Goal: Information Seeking & Learning: Understand process/instructions

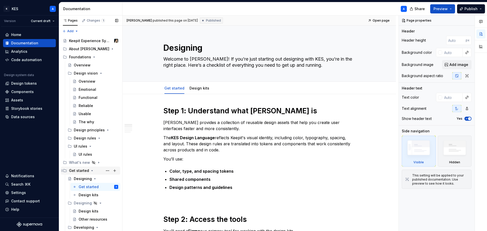
click at [91, 170] on icon "Page tree" at bounding box center [92, 171] width 4 height 4
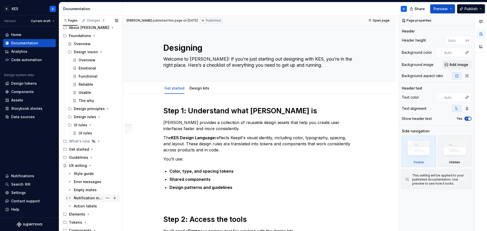
scroll to position [51, 0]
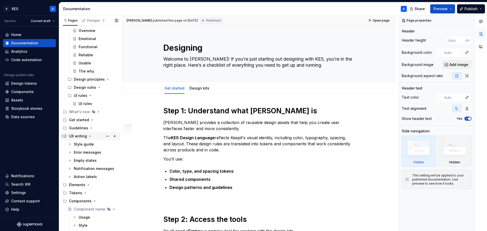
click at [90, 136] on icon "Page tree" at bounding box center [90, 136] width 1 height 1
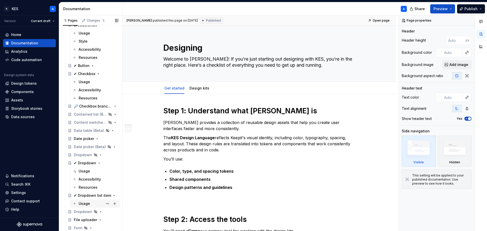
scroll to position [304, 0]
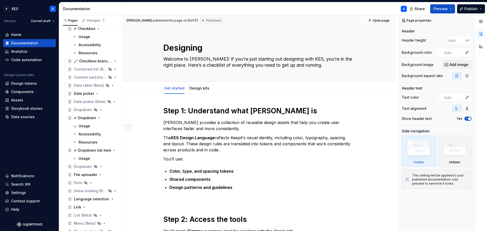
click at [85, 125] on div "Usage" at bounding box center [84, 126] width 11 height 5
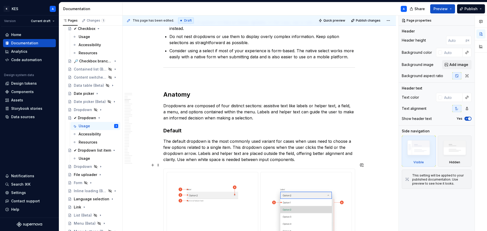
scroll to position [482, 0]
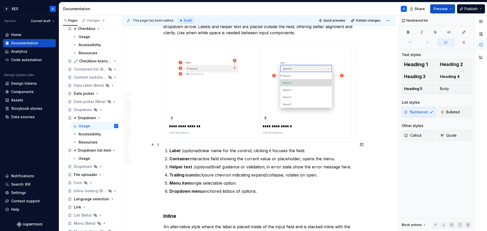
click at [200, 148] on p "Label (optional) clear name for the control; clicking it focuses the field." at bounding box center [262, 151] width 186 height 6
click at [376, 20] on span "Publish changes" at bounding box center [368, 21] width 25 height 4
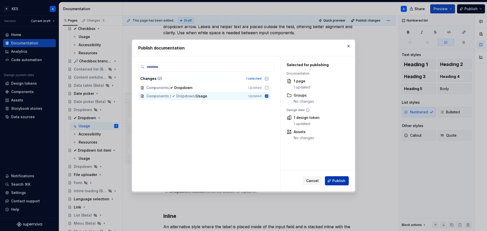
click at [337, 179] on span "Publish" at bounding box center [338, 180] width 13 height 5
type textarea "*"
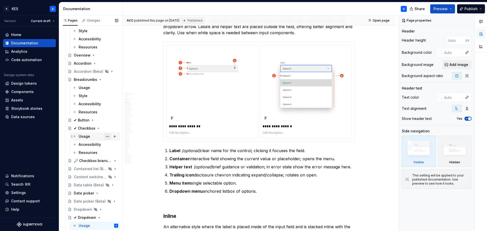
scroll to position [203, 0]
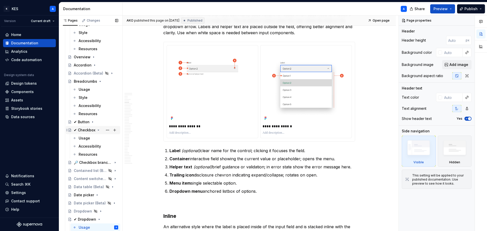
click at [98, 130] on icon "Page tree" at bounding box center [98, 130] width 4 height 4
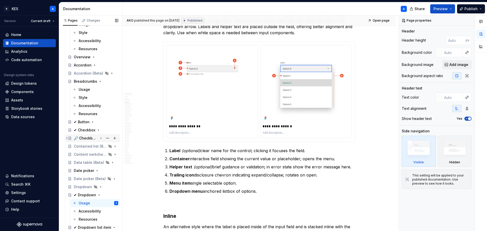
scroll to position [254, 0]
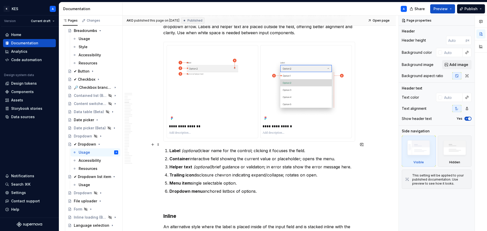
click at [183, 148] on em "(optional)" at bounding box center [191, 150] width 19 height 5
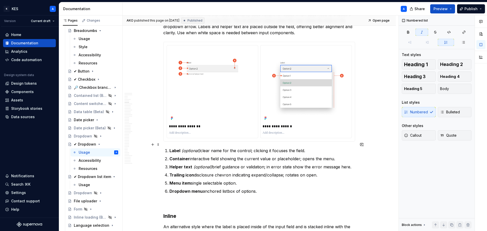
click at [181, 148] on p "Label (optional) clear name for the control; clicking it focuses the field." at bounding box center [262, 151] width 186 height 6
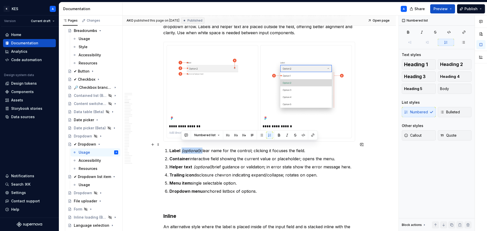
drag, startPoint x: 200, startPoint y: 143, endPoint x: 181, endPoint y: 145, distance: 18.9
click at [182, 148] on p "Label (optional) clear name for the control; clicking it focuses the field." at bounding box center [262, 151] width 186 height 6
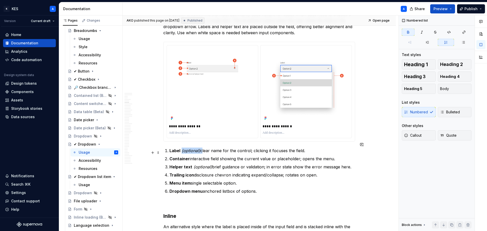
click at [180, 148] on ol "Label (optional) clear name for the control; clicking it focuses the field. Con…" at bounding box center [262, 171] width 186 height 47
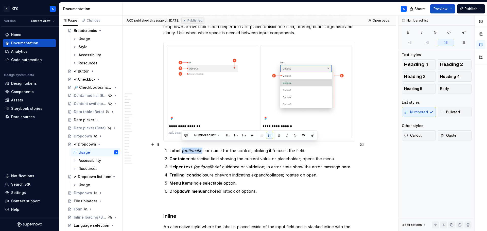
drag, startPoint x: 181, startPoint y: 146, endPoint x: 201, endPoint y: 144, distance: 19.3
click at [201, 148] on p "Label (optional) clear name for the control; clicking it focuses the field." at bounding box center [262, 151] width 186 height 6
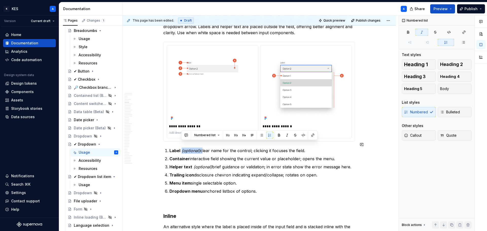
type textarea "*"
click at [202, 148] on p "Label (optional) clear name for the control; clicking it focuses the field." at bounding box center [262, 151] width 186 height 6
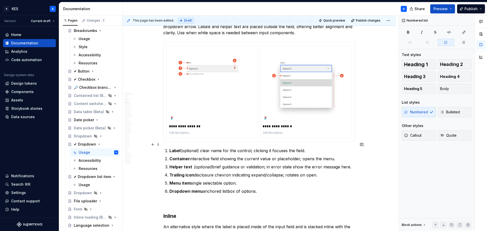
click at [199, 148] on p "Label (optional) clear name for the control; clicking it focuses the field." at bounding box center [262, 151] width 186 height 6
drag, startPoint x: 188, startPoint y: 153, endPoint x: 194, endPoint y: 153, distance: 5.4
click at [188, 156] on strong "Container" at bounding box center [179, 158] width 20 height 5
click at [195, 156] on strong "Container: An" at bounding box center [183, 158] width 28 height 5
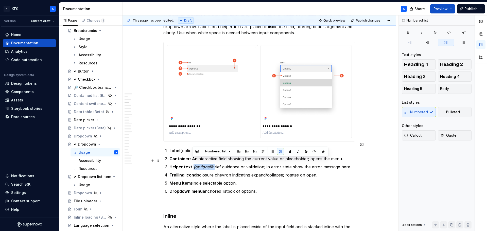
drag, startPoint x: 193, startPoint y: 161, endPoint x: 212, endPoint y: 161, distance: 18.8
click at [212, 164] on p "Helper text (optional) brief guidance or validation; in error state show the er…" at bounding box center [262, 167] width 186 height 6
click at [211, 164] on p "Helper text (optional) brief guidance or validation; in error state show the er…" at bounding box center [262, 167] width 186 height 6
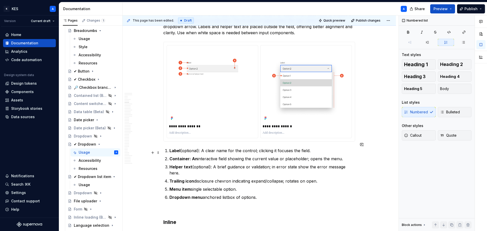
click at [192, 156] on strong "Container: An" at bounding box center [183, 158] width 28 height 5
click at [193, 179] on strong "Trailing icon" at bounding box center [181, 181] width 25 height 5
click at [190, 187] on strong "Menu item" at bounding box center [179, 189] width 21 height 5
click at [202, 195] on strong "Dropdown menu" at bounding box center [185, 197] width 33 height 5
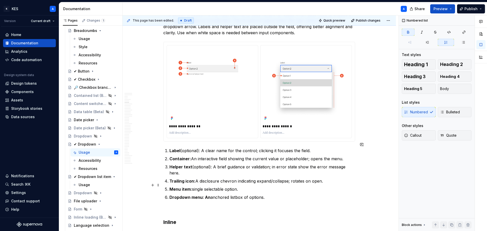
click at [206, 195] on strong "Dropdown menu: An" at bounding box center [189, 197] width 41 height 5
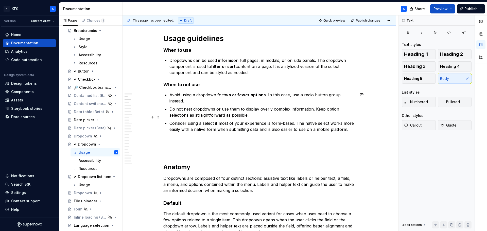
scroll to position [257, 0]
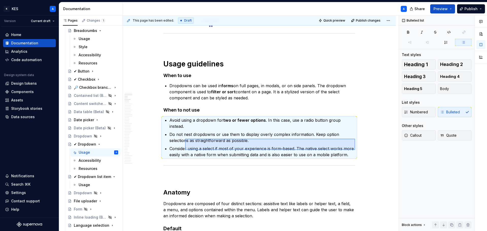
drag, startPoint x: 311, startPoint y: 146, endPoint x: 185, endPoint y: 139, distance: 126.0
click at [185, 139] on div "This page has been edited. Draft Quick preview Publish changes ✔ Dropdown Dropd…" at bounding box center [261, 123] width 276 height 216
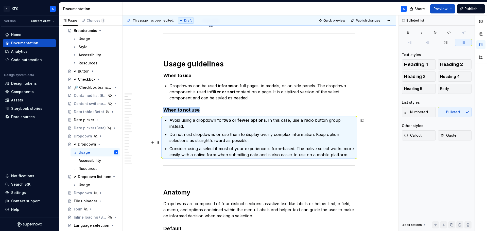
click at [209, 146] on p "Consider using a select if most of your experience is form-based. The native se…" at bounding box center [262, 152] width 186 height 12
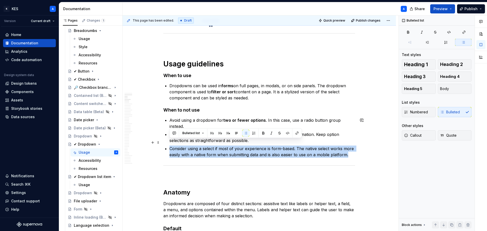
drag, startPoint x: 168, startPoint y: 141, endPoint x: 362, endPoint y: 146, distance: 193.9
copy p "Consider using a select if most of your experience is form-based. The native se…"
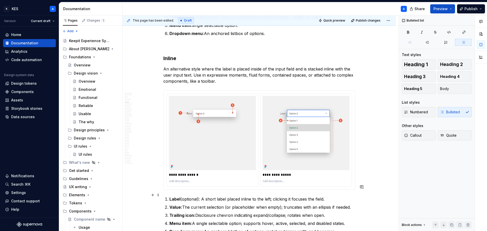
scroll to position [697, 0]
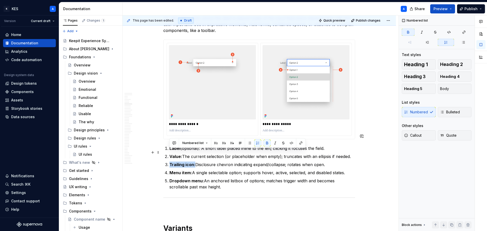
drag, startPoint x: 174, startPoint y: 153, endPoint x: 195, endPoint y: 152, distance: 21.3
click at [195, 162] on li "Trailing icon: Disclosure chevron indicating expand/collapse; rotates when open." at bounding box center [262, 165] width 186 height 6
copy strong "Trailing icon:"
click at [202, 164] on ol "Label (optional): A short label placed inline to the left; clicking it focuses …" at bounding box center [262, 167] width 186 height 45
drag, startPoint x: 169, startPoint y: 154, endPoint x: 354, endPoint y: 175, distance: 186.1
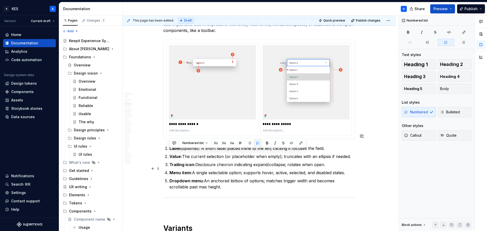
click at [354, 175] on ol "Label (optional): A short label placed inline to the left; clicking it focuses …" at bounding box center [262, 167] width 186 height 45
copy ol "Trailing icon: Disclosure chevron indicating expand/collapse; rotates when open…"
click at [209, 178] on p "Dropdown menu: An anchored listbox of options; matches trigger width and become…" at bounding box center [262, 184] width 186 height 12
click at [205, 162] on p "Trailing icon: Disclosure chevron indicating expand/collapse; rotates when open." at bounding box center [262, 165] width 186 height 6
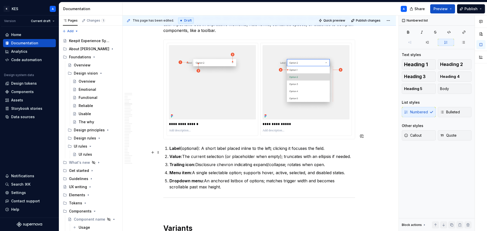
click at [205, 162] on p "Trailing icon: Disclosure chevron indicating expand/collapse; rotates when open." at bounding box center [262, 165] width 186 height 6
click at [216, 162] on p "Trailing icon: A chevron indicating expand/collapse; rotates when open." at bounding box center [262, 165] width 186 height 6
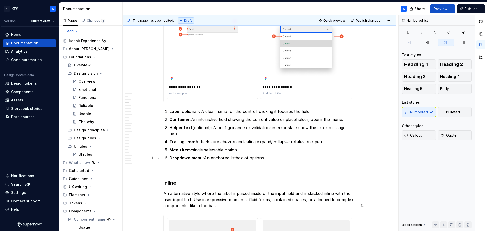
scroll to position [519, 0]
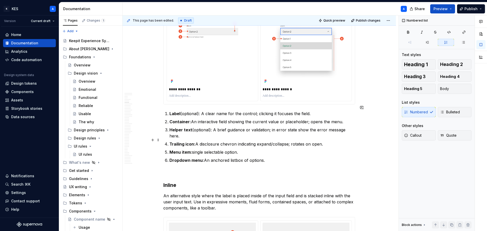
click at [194, 149] on p "Menu item: single selectable option." at bounding box center [262, 152] width 186 height 6
click at [191, 150] on strong "Menu item:" at bounding box center [180, 152] width 23 height 5
click at [193, 149] on p "Menu item: single selectable option." at bounding box center [262, 152] width 186 height 6
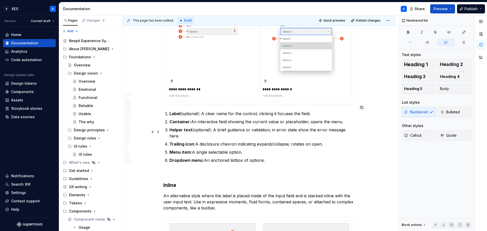
click at [212, 141] on p "Trailing icon: A disclosure chevron indicating expand/collapse; rotates on open." at bounding box center [262, 144] width 186 height 6
click at [219, 141] on p "Trailing icon: A chevron indicating expand/collapse; rotates on open." at bounding box center [262, 144] width 186 height 6
click at [216, 141] on p "Trailing icon: A chevron indicating expand/collapse; rotates on open." at bounding box center [262, 144] width 186 height 6
click at [274, 127] on p "Helper text (optional): A brief guidance or validation; in error state show the…" at bounding box center [262, 133] width 186 height 12
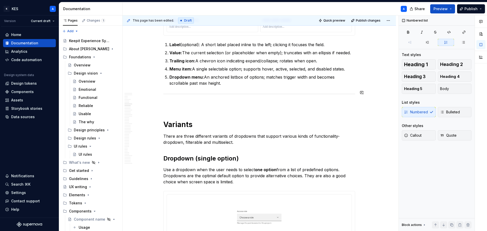
scroll to position [849, 0]
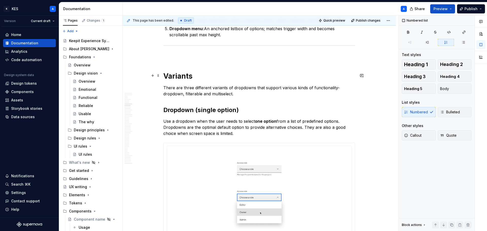
click at [335, 85] on p "There are three different variants of dropdowns that support various kinds of f…" at bounding box center [259, 91] width 192 height 12
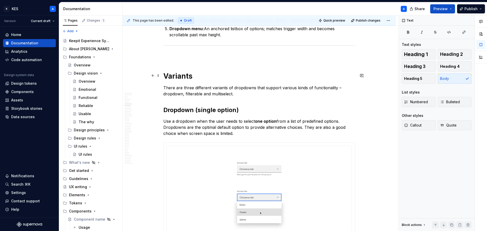
click at [201, 85] on p "There are three different variants of dropdowns that support various kinds of f…" at bounding box center [259, 91] width 192 height 12
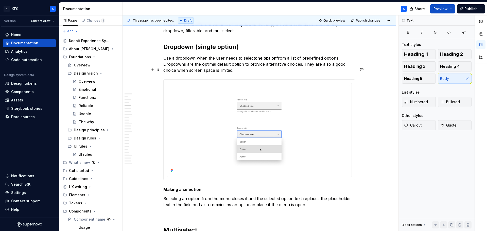
scroll to position [925, 0]
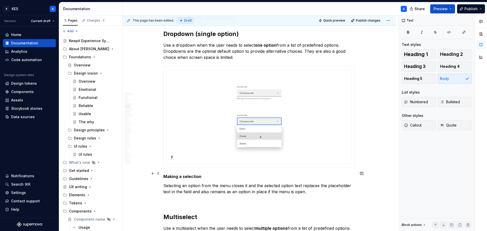
click at [291, 183] on p "Selecting an option from the menu closes it and the selected option text replac…" at bounding box center [259, 189] width 192 height 12
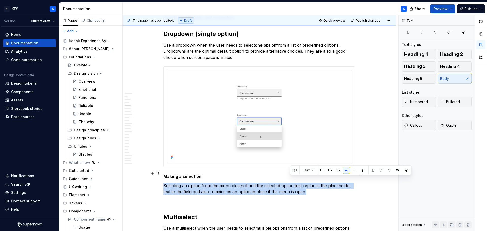
click at [291, 183] on p "Selecting an option from the menu closes it and the selected option text replac…" at bounding box center [259, 189] width 192 height 12
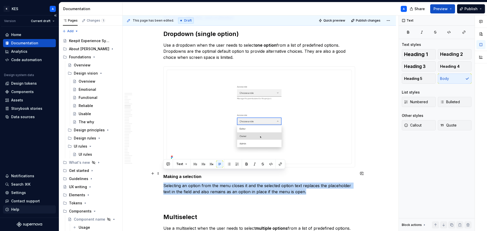
copy p "Selecting an option from the menu closes it and the selected option text replac…"
click at [258, 183] on p "Selecting an option from the menu closes it and the selected option text replac…" at bounding box center [259, 189] width 192 height 12
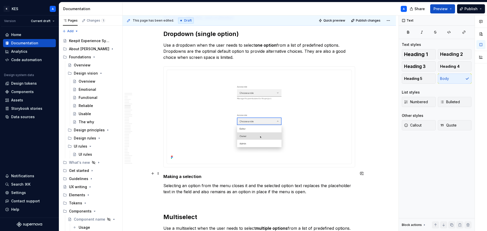
click at [252, 183] on p "Selecting an option from the menu closes it and the selected option text replac…" at bounding box center [259, 189] width 192 height 12
click at [289, 183] on p "Selecting an option from the menu closes it. The selected option text replaces …" at bounding box center [259, 189] width 192 height 12
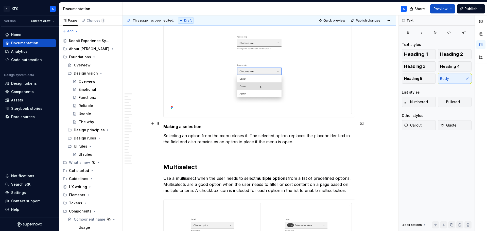
scroll to position [976, 0]
click at [324, 179] on p "Use a multiselect when the user needs to select multiple options from a list of…" at bounding box center [259, 184] width 192 height 18
click at [327, 178] on p "Use a multiselect when the user needs to select multiple options from a list of…" at bounding box center [259, 184] width 192 height 18
click at [179, 162] on h2 "Multiselect" at bounding box center [259, 166] width 192 height 8
click at [327, 178] on p "Use a multiselect when the user needs to select multiple options from a list of…" at bounding box center [259, 184] width 192 height 18
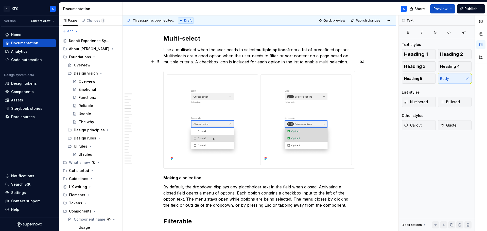
scroll to position [1102, 0]
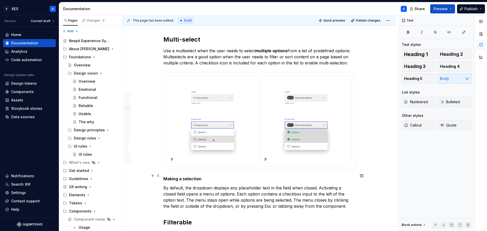
click at [233, 185] on p "By default, the dropdown displays any placeholder text in the field when closed…" at bounding box center [259, 197] width 192 height 24
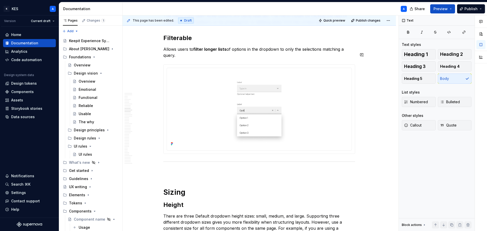
scroll to position [1356, 0]
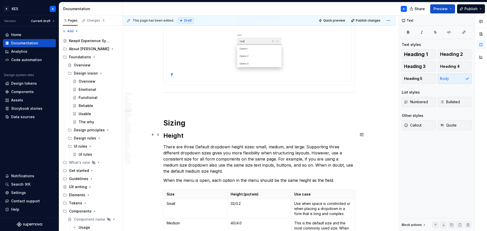
click at [198, 144] on p "There are three Default dropdown height sizes: small, medium, and large. Suppor…" at bounding box center [259, 159] width 192 height 30
click at [343, 144] on p "There are three default dropdown height sizes: small, medium, and large. Suppor…" at bounding box center [259, 159] width 192 height 30
click at [344, 144] on p "There are three default dropdown height sizes: small, medium, and large. Suppor…" at bounding box center [259, 159] width 192 height 30
click at [166, 144] on p "There are three default dropdown height sizes: small, medium, and large. Suppor…" at bounding box center [259, 159] width 192 height 30
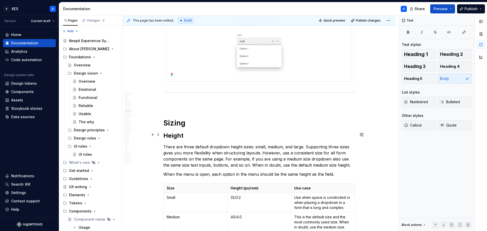
click at [329, 148] on p "There are three default dropdown height sizes: small, medium, and large. Suppor…" at bounding box center [259, 156] width 192 height 24
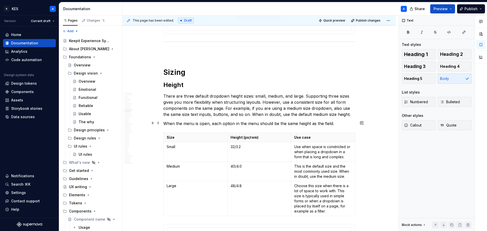
scroll to position [1432, 0]
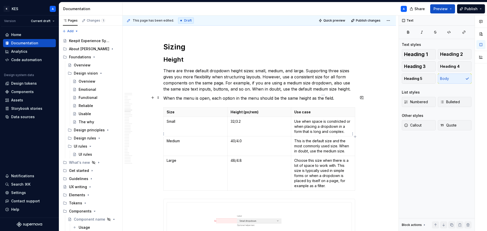
click at [297, 138] on p "This is the default size and the most commonly used size. When in doubt, use th…" at bounding box center [323, 145] width 58 height 15
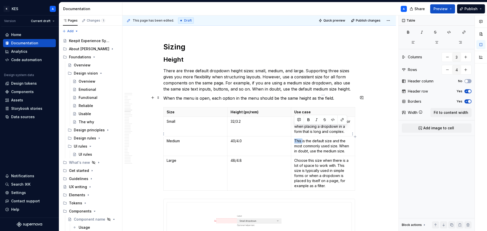
click at [297, 138] on p "This is the default size and the most commonly used size. When in doubt, use th…" at bounding box center [323, 145] width 58 height 15
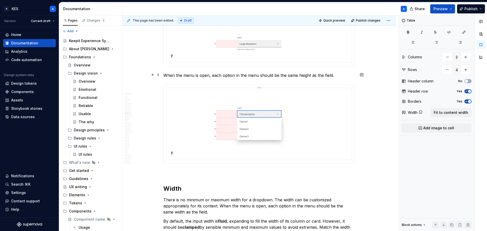
scroll to position [1737, 0]
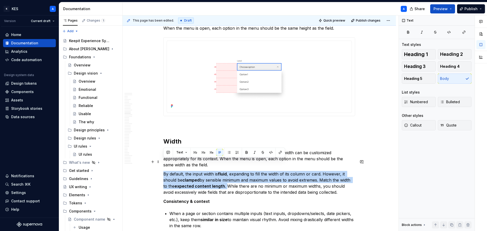
drag, startPoint x: 164, startPoint y: 160, endPoint x: 225, endPoint y: 174, distance: 62.8
click at [225, 174] on p "By default, the input width is fluid , expanding to fill the width of its colum…" at bounding box center [259, 183] width 192 height 24
copy p "By default, the input width is fluid , expanding to fill the width of its colum…"
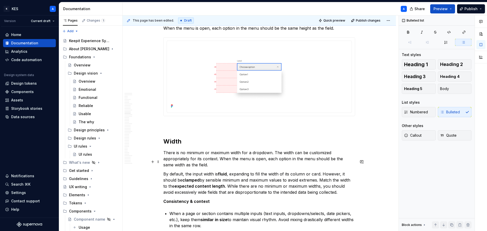
click at [238, 171] on p "By default, the input width is fluid , expanding to fill the width of its colum…" at bounding box center [259, 183] width 192 height 24
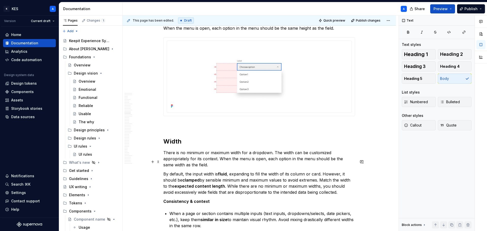
click at [238, 171] on p "By default, the input width is fluid , expanding to fill the width of its colum…" at bounding box center [259, 183] width 192 height 24
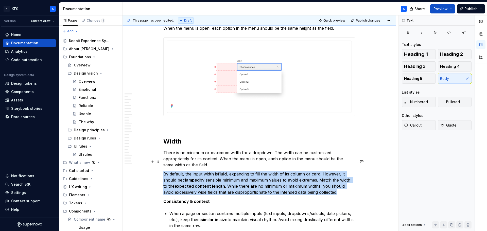
click at [237, 171] on p "By default, the input width is fluid , expanding to fill the width of its colum…" at bounding box center [259, 183] width 192 height 24
copy p "By default, the input width is fluid , expanding to fill the width of its colum…"
click at [248, 183] on p "By default, the input width is fluid , expanding to fill the width of its colum…" at bounding box center [259, 183] width 192 height 24
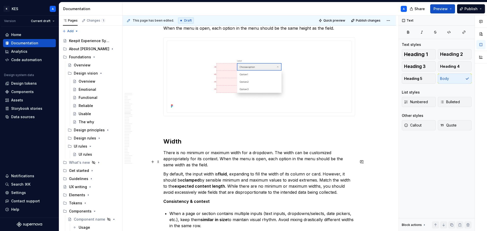
click at [187, 178] on strong "clamped" at bounding box center [190, 180] width 17 height 5
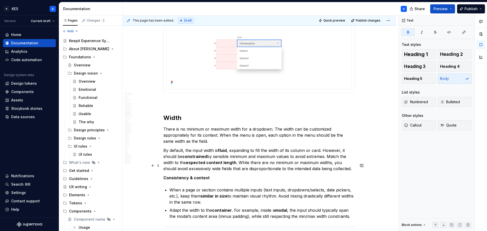
scroll to position [1787, 0]
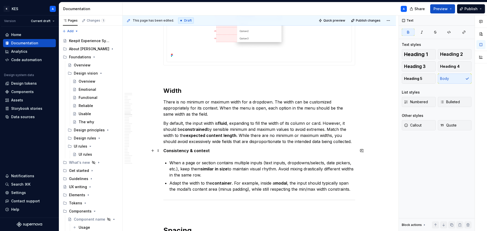
click at [201, 160] on p "When a page or section contains multiple inputs (text inputs, dropdowns/selects…" at bounding box center [262, 169] width 186 height 18
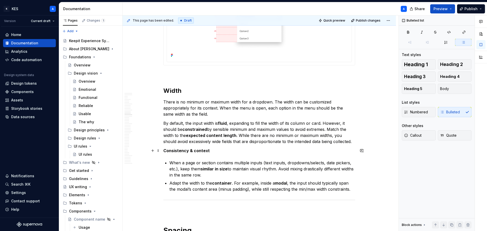
click at [200, 160] on p "When a page or section contains multiple inputs (text inputs, dropdowns/selects…" at bounding box center [262, 169] width 186 height 18
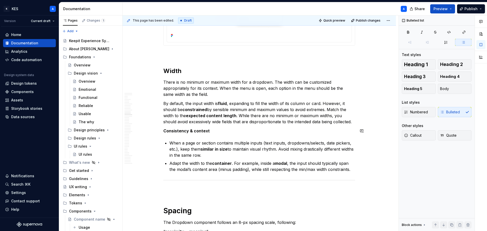
scroll to position [1863, 0]
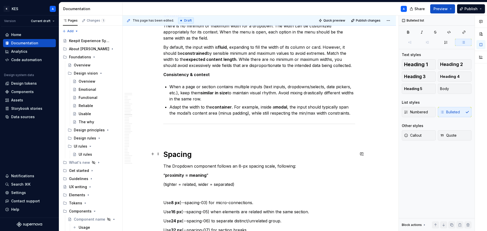
click at [174, 163] on p "The Dropdown component follows an 8-px spacing scale, following:" at bounding box center [259, 166] width 192 height 6
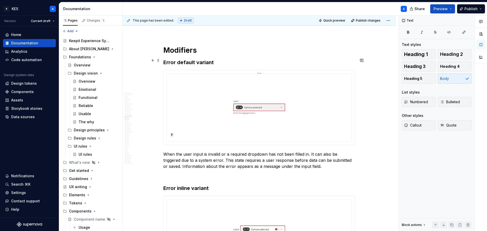
scroll to position [2092, 0]
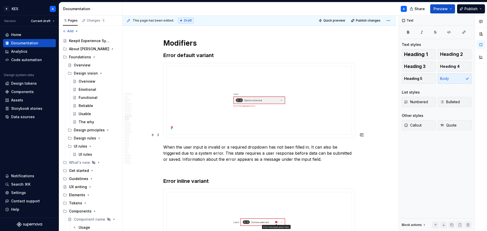
click at [164, 144] on p "When the user input is invalid or a required dropdown has not been filled in. I…" at bounding box center [259, 153] width 192 height 18
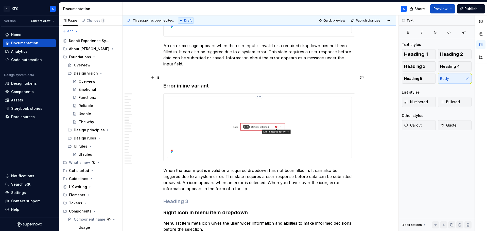
scroll to position [2117, 0]
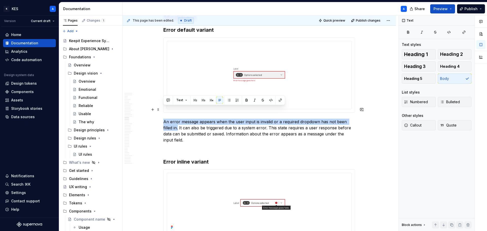
drag, startPoint x: 164, startPoint y: 110, endPoint x: 168, endPoint y: 118, distance: 8.7
click at [168, 119] on p "An error message appears when the user input is invalid or a required dropdown …" at bounding box center [259, 131] width 192 height 24
copy p "An error message appears when the user input is invalid or a required dropdown …"
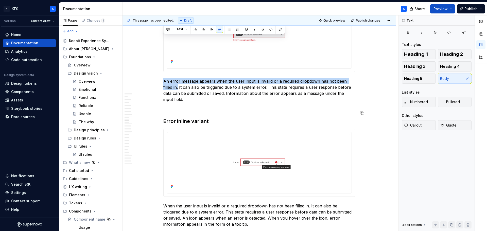
scroll to position [2193, 0]
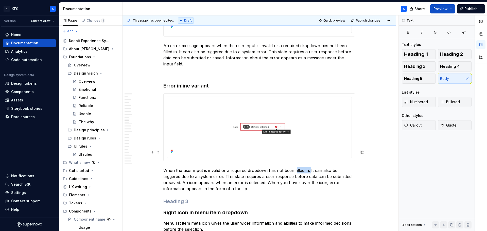
drag, startPoint x: 309, startPoint y: 151, endPoint x: 295, endPoint y: 152, distance: 14.5
click at [295, 167] on p "When the user input is invalid or a required dropdown has not been filled in. I…" at bounding box center [259, 179] width 192 height 24
click at [298, 167] on p "When the user input is invalid or a required dropdown has not been filled in. I…" at bounding box center [259, 179] width 192 height 24
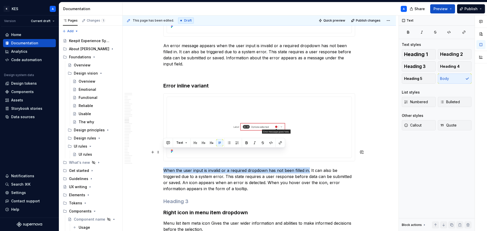
drag, startPoint x: 308, startPoint y: 153, endPoint x: 162, endPoint y: 151, distance: 146.4
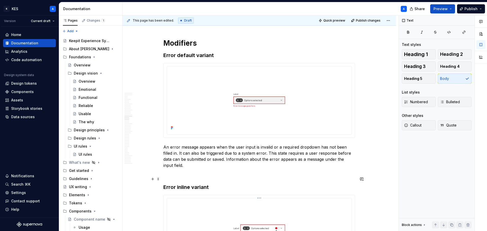
scroll to position [2168, 0]
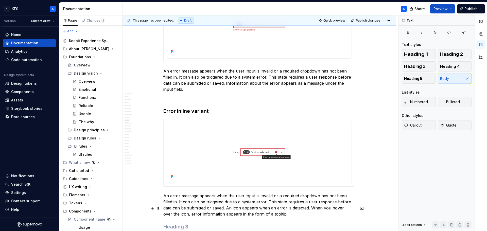
click at [176, 223] on h3 at bounding box center [259, 226] width 192 height 7
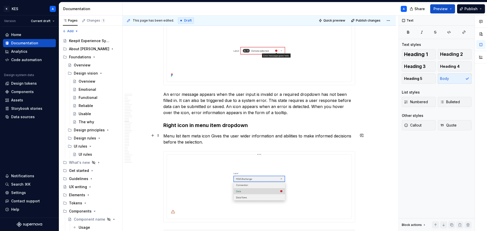
scroll to position [2193, 0]
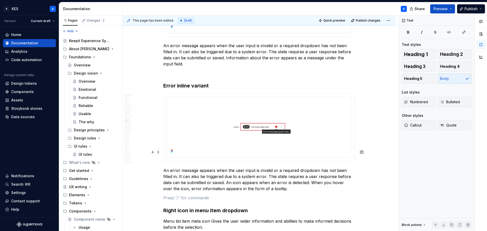
click at [188, 167] on p "An error message appears when the user input is invalid or a required dropdown …" at bounding box center [259, 179] width 192 height 24
click at [189, 167] on p "An error message appears when the user input is invalid or a required dropdown …" at bounding box center [259, 179] width 192 height 24
click at [185, 167] on p "An error icon appears when the user input is invalid or a required dropdown has…" at bounding box center [259, 179] width 192 height 24
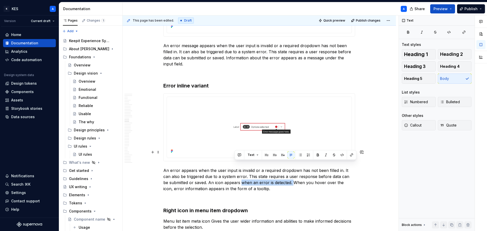
drag, startPoint x: 235, startPoint y: 165, endPoint x: 287, endPoint y: 167, distance: 51.5
click at [287, 167] on p "An error appears when the user input is invalid or a required dropdown has not …" at bounding box center [259, 179] width 192 height 24
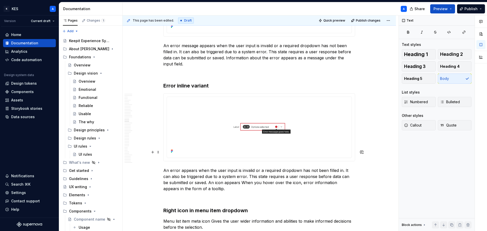
click at [238, 167] on p "An error appears when the user input is invalid or a required dropdown has not …" at bounding box center [259, 179] width 192 height 24
click at [236, 167] on p "An error appears when the user input is invalid or a required dropdown has not …" at bounding box center [259, 179] width 192 height 24
click at [252, 167] on p "An error appears when the user input is invalid or a required dropdown has not …" at bounding box center [259, 179] width 192 height 24
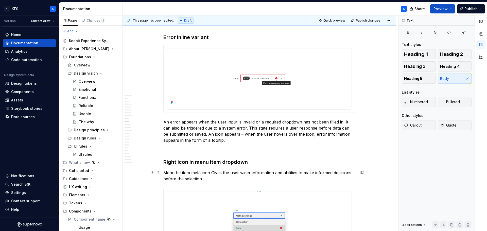
scroll to position [2244, 0]
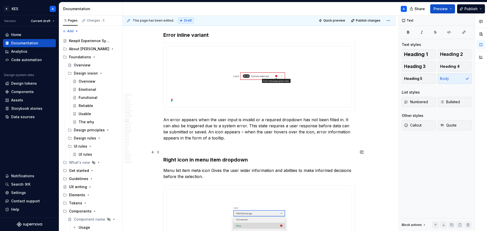
click at [214, 167] on p "Menu list item meta icon Gives the user wider information and abilities to make…" at bounding box center [259, 173] width 192 height 12
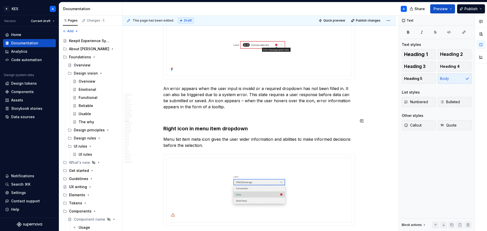
scroll to position [2269, 0]
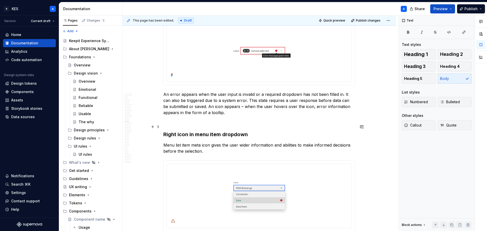
click at [164, 142] on p "Menu list item meta icon gives the user wider information and abilities to make…" at bounding box center [259, 148] width 192 height 12
click at [200, 142] on p "A menu list item meta icon gives the user wider information and abilities to ma…" at bounding box center [259, 148] width 192 height 12
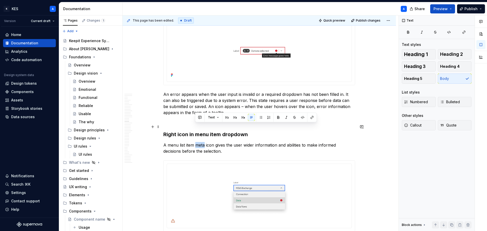
click at [200, 142] on p "A menu list item meta icon gives the user wider information and abilities to ma…" at bounding box center [259, 148] width 192 height 12
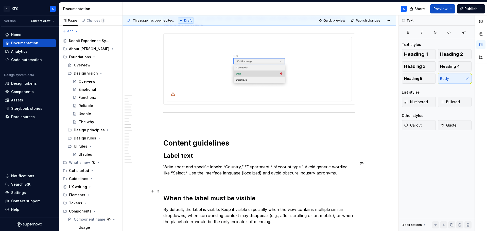
scroll to position [2447, 0]
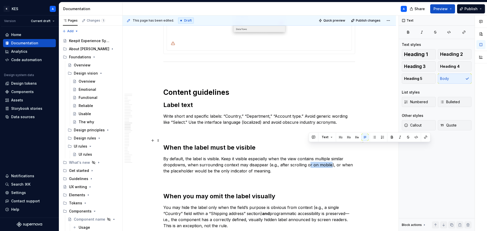
drag, startPoint x: 308, startPoint y: 147, endPoint x: 330, endPoint y: 148, distance: 21.6
click at [330, 156] on p "By default, the label is visible. Keep it visible especially when the view cont…" at bounding box center [259, 165] width 192 height 18
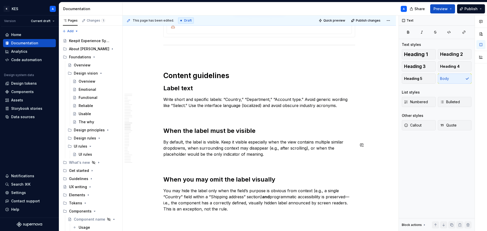
scroll to position [2472, 0]
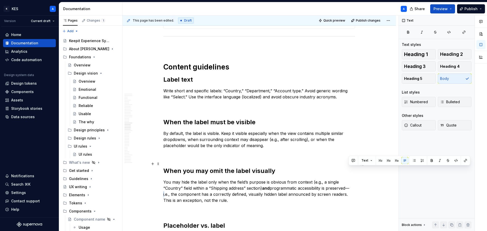
click at [351, 179] on p "You may hide the label only when the field’s purpose is obvious from context (e…" at bounding box center [259, 191] width 192 height 24
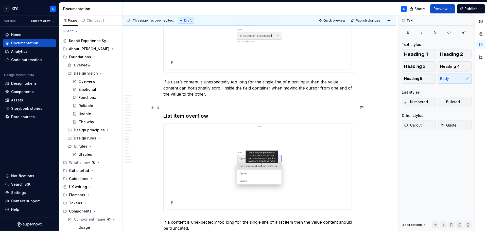
scroll to position [3208, 0]
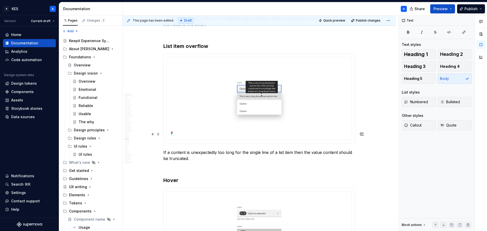
click at [171, 149] on p "If a content is unexpectedly too long for the single line of a list item then t…" at bounding box center [259, 155] width 192 height 12
click at [288, 149] on p "If content is unexpectedly too long for the single line of a list item then the…" at bounding box center [259, 155] width 192 height 12
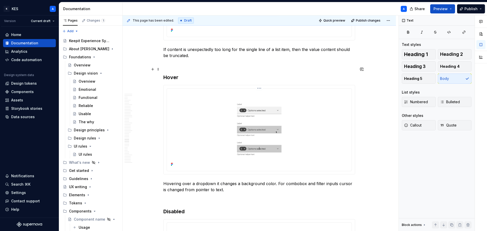
scroll to position [3335, 0]
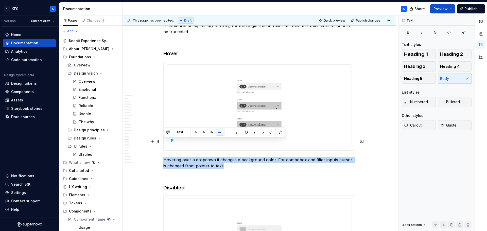
drag, startPoint x: 220, startPoint y: 146, endPoint x: 164, endPoint y: 143, distance: 56.9
click at [164, 157] on p "Hovering over a dropdown it changes a background color. For combobox and filter…" at bounding box center [259, 163] width 192 height 12
copy p "Hovering over a dropdown it changes a background color. For combobox and filter…"
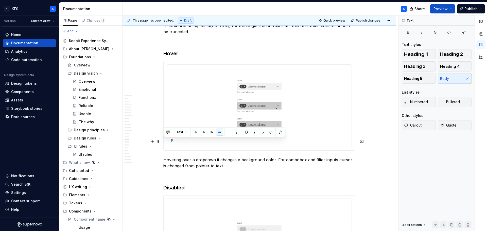
click at [164, 157] on p "Hovering over a dropdown it changes a background color. For combobox and filter…" at bounding box center [259, 163] width 192 height 12
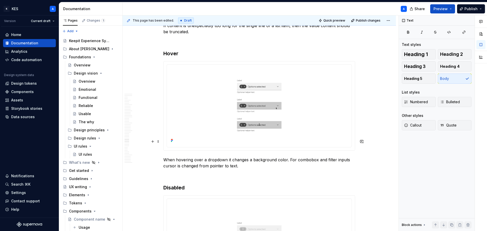
click at [226, 157] on p "When hovering over a dropdown it changes a background color. For combobox and f…" at bounding box center [259, 163] width 192 height 12
click at [236, 157] on p "When hovering over a dropdown, it changes a background color. For combobox and …" at bounding box center [259, 163] width 192 height 12
click at [237, 157] on p "When hovering over a dropdown, it changes a background color. For combobox and …" at bounding box center [259, 163] width 192 height 12
click at [259, 157] on p "When hovering over a dropdown, it a background color. For combobox and filter i…" at bounding box center [259, 163] width 192 height 12
drag, startPoint x: 236, startPoint y: 142, endPoint x: 228, endPoint y: 142, distance: 7.6
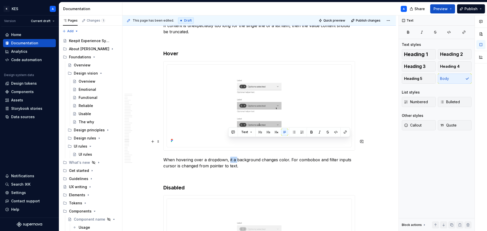
click at [228, 157] on p "When hovering over a dropdown, it a background changes color. For combobox and …" at bounding box center [259, 163] width 192 height 12
click at [348, 157] on p "When hovering over a dropdown, the background changes color. For combobox and f…" at bounding box center [259, 163] width 192 height 12
click at [188, 157] on p "When hovering over a dropdown, the background changes color. For combobox and f…" at bounding box center [259, 163] width 192 height 12
click at [201, 157] on p "When hovering over a dropdown, the background changes color. For combobox and f…" at bounding box center [259, 163] width 192 height 12
click at [212, 157] on p "When hovering over a dropdown, the background changes color. For combobox and f…" at bounding box center [259, 163] width 192 height 12
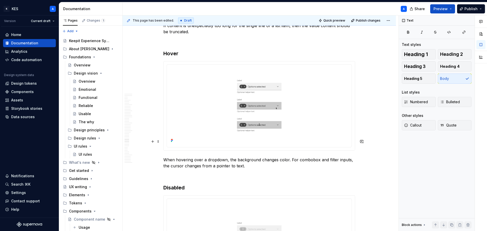
click at [235, 157] on p "When hovering over a dropdown, the background changes color. For combobox and f…" at bounding box center [259, 163] width 192 height 12
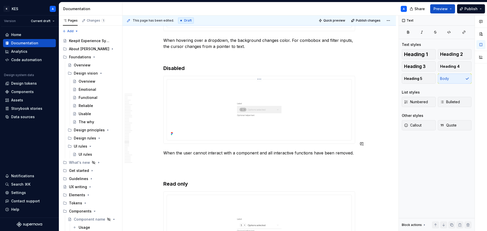
scroll to position [3436, 0]
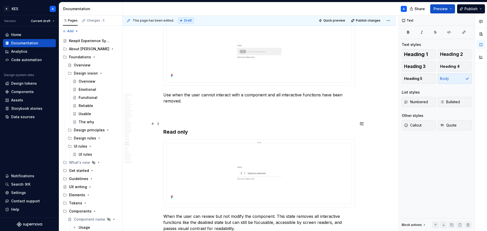
scroll to position [3588, 0]
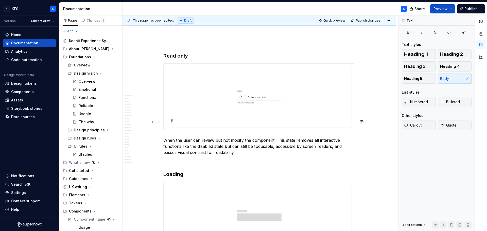
click at [163, 122] on div "This page has been edited. Draft Quick preview Publish changes ✔ Dropdown Dropd…" at bounding box center [261, 123] width 276 height 216
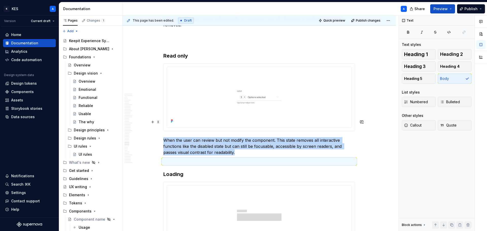
click at [164, 137] on p "When the user can review but not modify the component. This state removes all i…" at bounding box center [259, 146] width 192 height 18
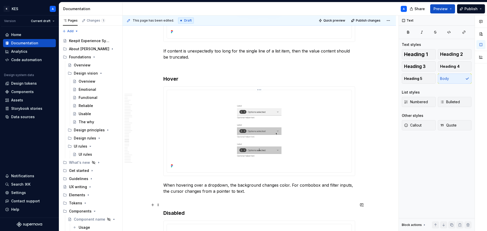
scroll to position [3411, 0]
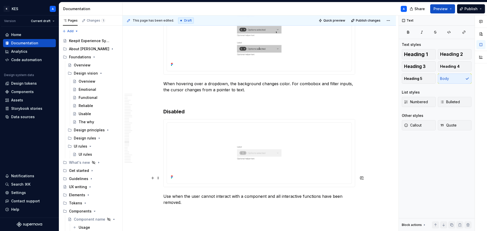
click at [170, 193] on p "Use when the user cannot interact with a component and all interactive function…" at bounding box center [259, 199] width 192 height 12
click at [169, 193] on p "Use when the user cannot interact with a component and all interactive function…" at bounding box center [259, 199] width 192 height 12
click at [171, 193] on p "Use when the user cannot interact with a component and all interactive function…" at bounding box center [259, 199] width 192 height 12
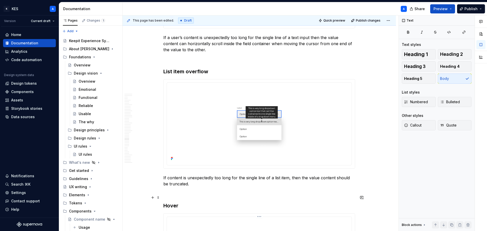
scroll to position [3284, 0]
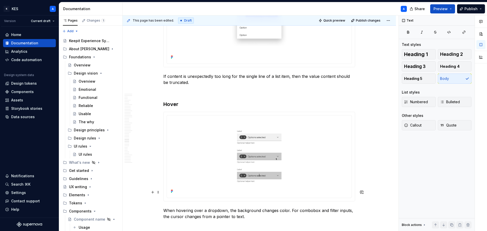
click at [260, 207] on p "When hovering over a dropdown, the background changes color. For combobox and f…" at bounding box center [259, 213] width 192 height 12
click at [283, 207] on p "When hovering over a dropdown, the background can changes color. For combobox a…" at bounding box center [259, 213] width 192 height 12
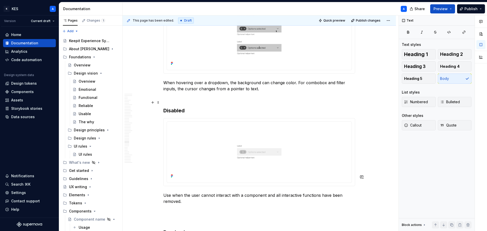
scroll to position [3411, 0]
click at [172, 193] on p "Use when the user cannot interact with a component and all interactive function…" at bounding box center [259, 199] width 192 height 12
click at [171, 193] on p "Use when the user cannot interact with a component and all interactive function…" at bounding box center [259, 199] width 192 height 12
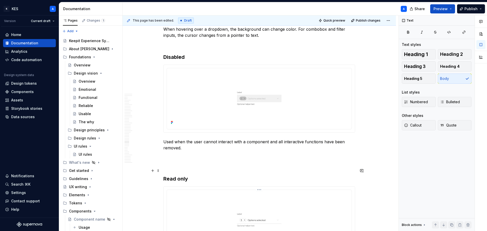
scroll to position [3512, 0]
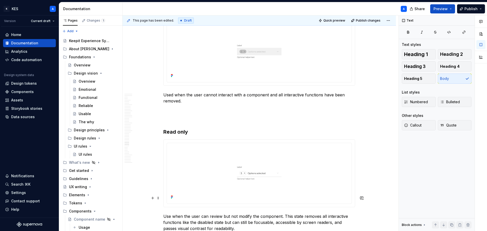
click at [170, 213] on p "Use when the user can review but not modify the component. This state removes a…" at bounding box center [259, 222] width 192 height 18
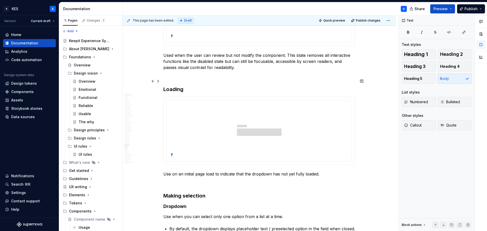
scroll to position [3690, 0]
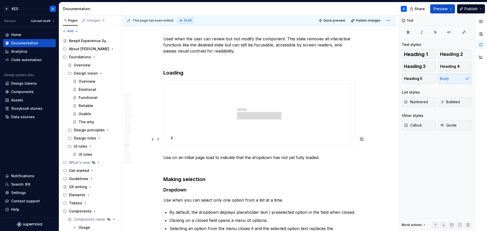
click at [170, 154] on p "Use on an initial page load to indicate that the dropdown has not yet fully loa…" at bounding box center [259, 157] width 192 height 6
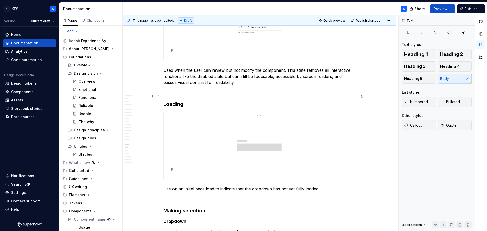
scroll to position [3639, 0]
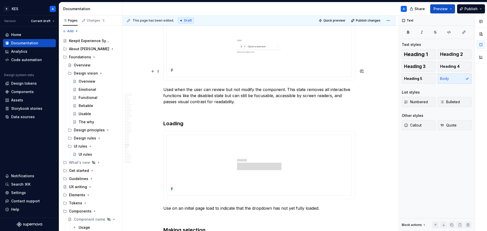
click at [172, 86] on p "Used when the user can review but not modify the component. This state removes …" at bounding box center [259, 95] width 192 height 18
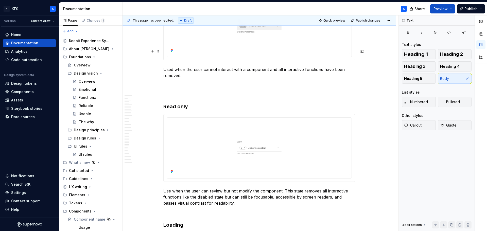
click at [173, 66] on p "Used when the user cannot interact with a component and all interactive functio…" at bounding box center [259, 72] width 192 height 12
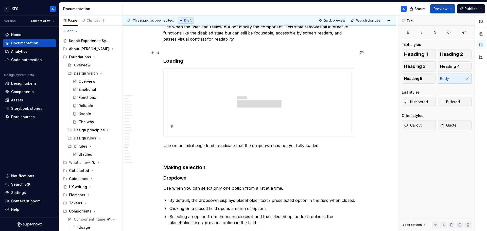
scroll to position [3740, 0]
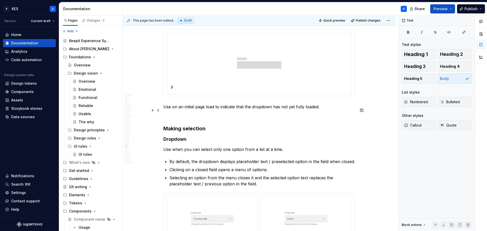
click at [183, 125] on h3 "Making selection" at bounding box center [259, 128] width 192 height 7
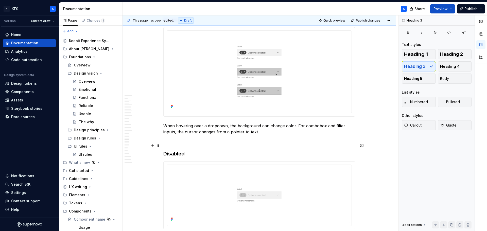
scroll to position [3309, 0]
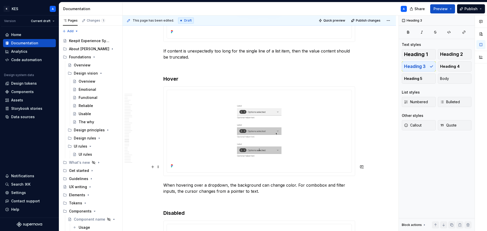
click at [261, 182] on p "When hovering over a dropdown, the background can change color. For combobox an…" at bounding box center [259, 188] width 192 height 12
click at [273, 182] on p "When hovering over a dropdown, the background change color. For combobox and fi…" at bounding box center [259, 188] width 192 height 12
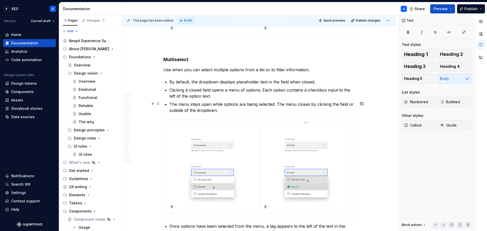
scroll to position [3994, 0]
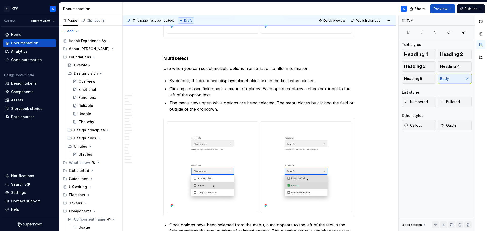
type textarea "*"
